Goal: Task Accomplishment & Management: Use online tool/utility

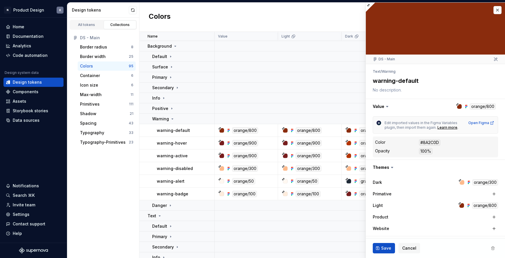
scroll to position [91, 0]
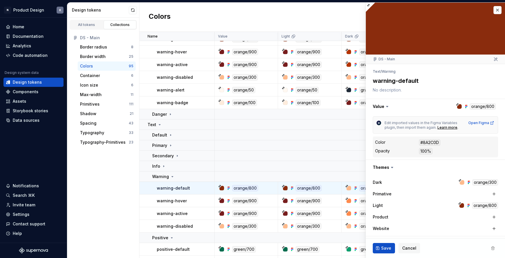
type textarea "*"
click at [27, 120] on div "Data sources" at bounding box center [26, 120] width 27 height 6
click at [27, 54] on div "Code automation" at bounding box center [30, 56] width 35 height 6
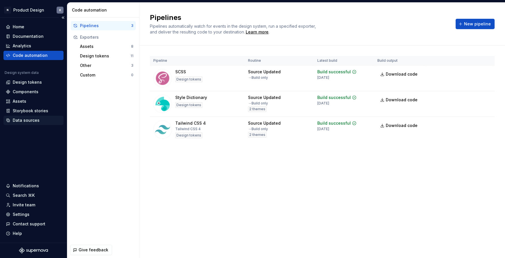
click at [27, 119] on div "Data sources" at bounding box center [26, 120] width 27 height 6
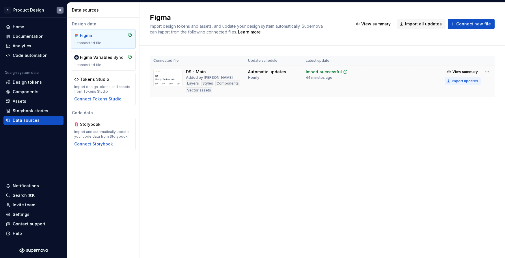
click at [464, 79] on div "Import updates" at bounding box center [465, 81] width 26 height 5
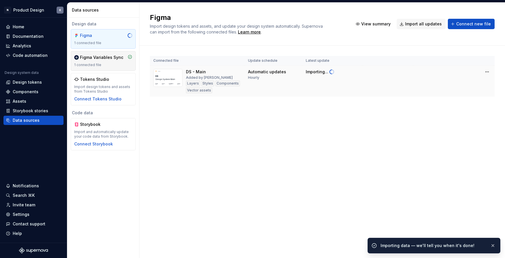
click at [109, 63] on div "1 connected file" at bounding box center [103, 65] width 58 height 5
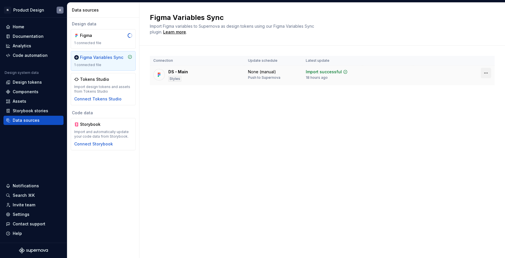
click at [484, 72] on html "N Product Design K Home Documentation Analytics Code automation Design system d…" at bounding box center [252, 129] width 505 height 258
click at [27, 56] on html "N Product Design K Home Documentation Analytics Code automation Design system d…" at bounding box center [252, 129] width 505 height 258
click at [27, 55] on div "Code automation" at bounding box center [30, 56] width 35 height 6
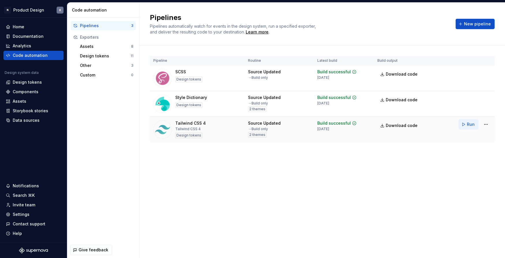
click at [465, 124] on button "Run" at bounding box center [468, 124] width 20 height 10
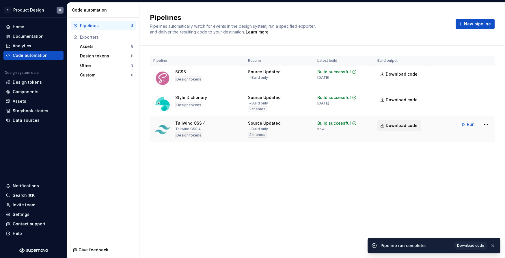
click at [404, 124] on span "Download code" at bounding box center [401, 126] width 32 height 6
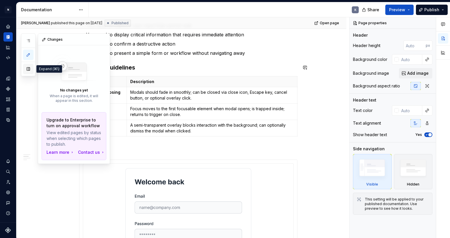
click at [30, 69] on button "button" at bounding box center [28, 69] width 10 height 10
type textarea "*"
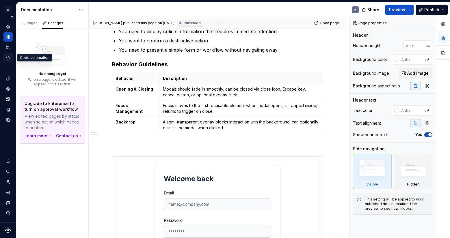
click at [10, 57] on icon "Code automation" at bounding box center [7, 57] width 5 height 5
